Goal: Task Accomplishment & Management: Manage account settings

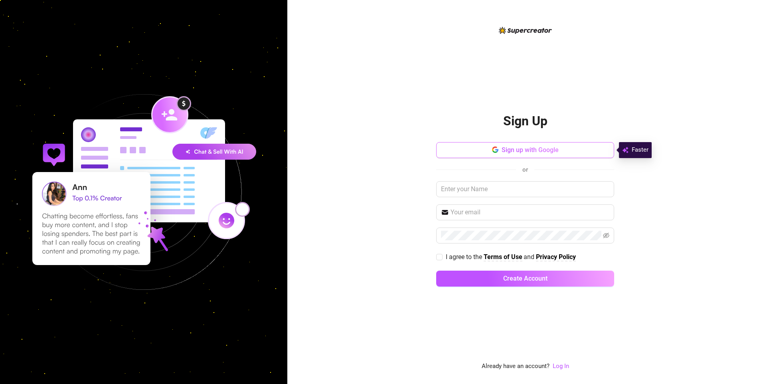
click at [527, 150] on span "Sign up with Google" at bounding box center [530, 150] width 57 height 8
click at [476, 197] on div "Sign up with Google or I agree to the Terms of Use and Privacy Policy Create Ac…" at bounding box center [525, 218] width 178 height 152
click at [480, 187] on input "text" at bounding box center [525, 189] width 178 height 16
type input "[PERSON_NAME]"
click at [563, 367] on link "Log In" at bounding box center [561, 365] width 16 height 7
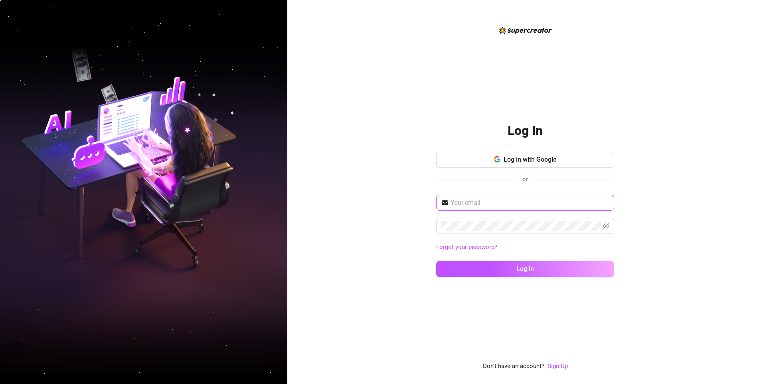
click at [498, 206] on input "text" at bounding box center [529, 203] width 159 height 10
click at [467, 231] on span at bounding box center [525, 226] width 178 height 16
click at [436, 261] on button "Log in" at bounding box center [525, 269] width 178 height 16
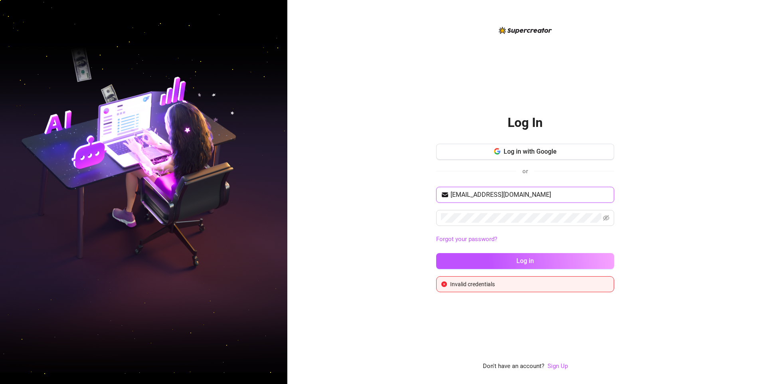
click at [498, 193] on input "[EMAIL_ADDRESS][DOMAIN_NAME]" at bounding box center [529, 195] width 159 height 10
drag, startPoint x: 524, startPoint y: 195, endPoint x: 515, endPoint y: 193, distance: 9.0
click at [515, 193] on input "[EMAIL_ADDRESS][DOMAIN_NAME]" at bounding box center [529, 195] width 159 height 10
click at [604, 215] on icon "eye-invisible" at bounding box center [606, 218] width 6 height 6
type input "[EMAIL_ADDRESS][DOMAIN_NAME]"
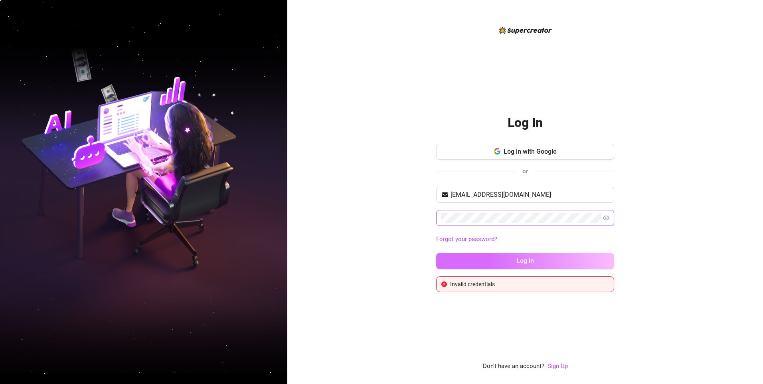
click at [529, 263] on span "Log in" at bounding box center [525, 261] width 18 height 8
